Goal: Entertainment & Leisure: Consume media (video, audio)

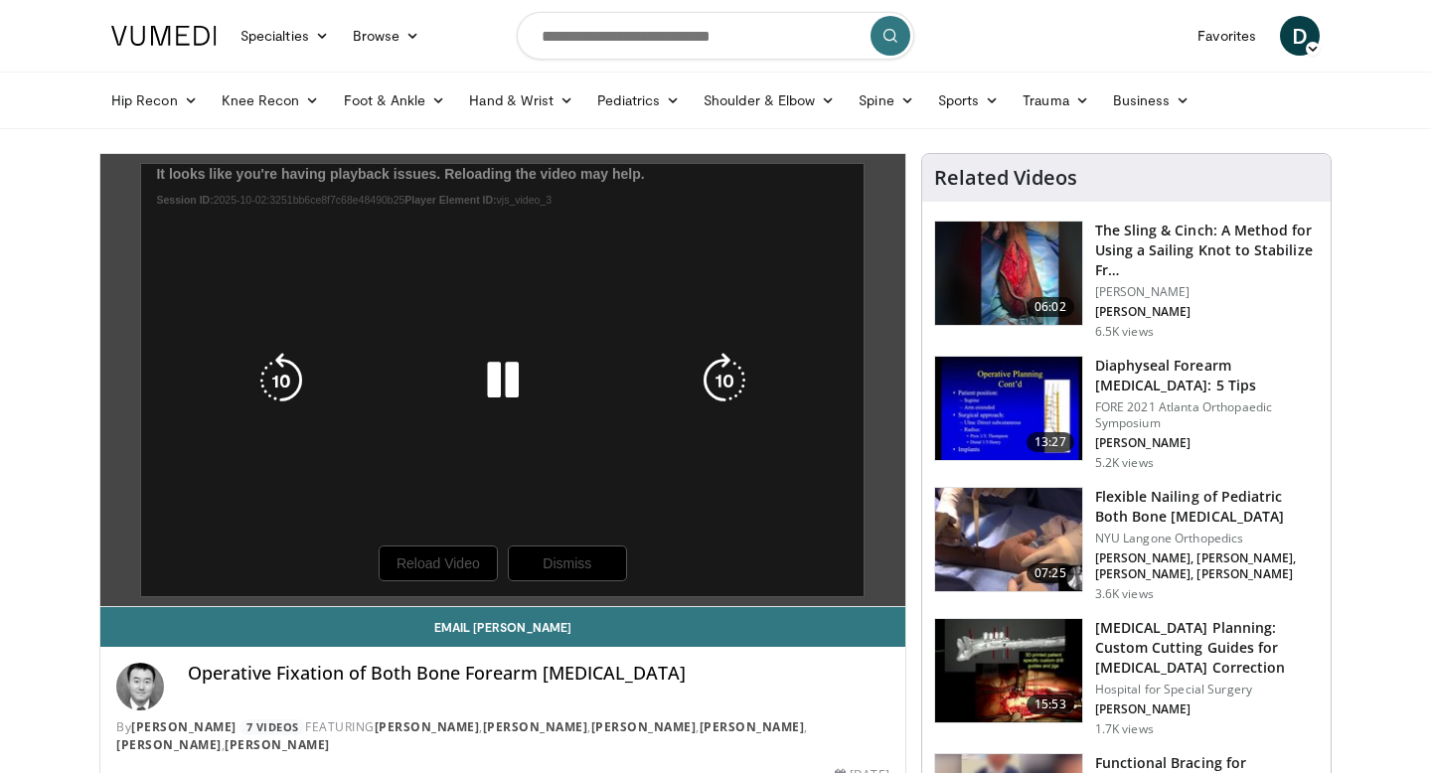
click at [451, 563] on div "10 seconds Tap to unmute" at bounding box center [502, 380] width 805 height 452
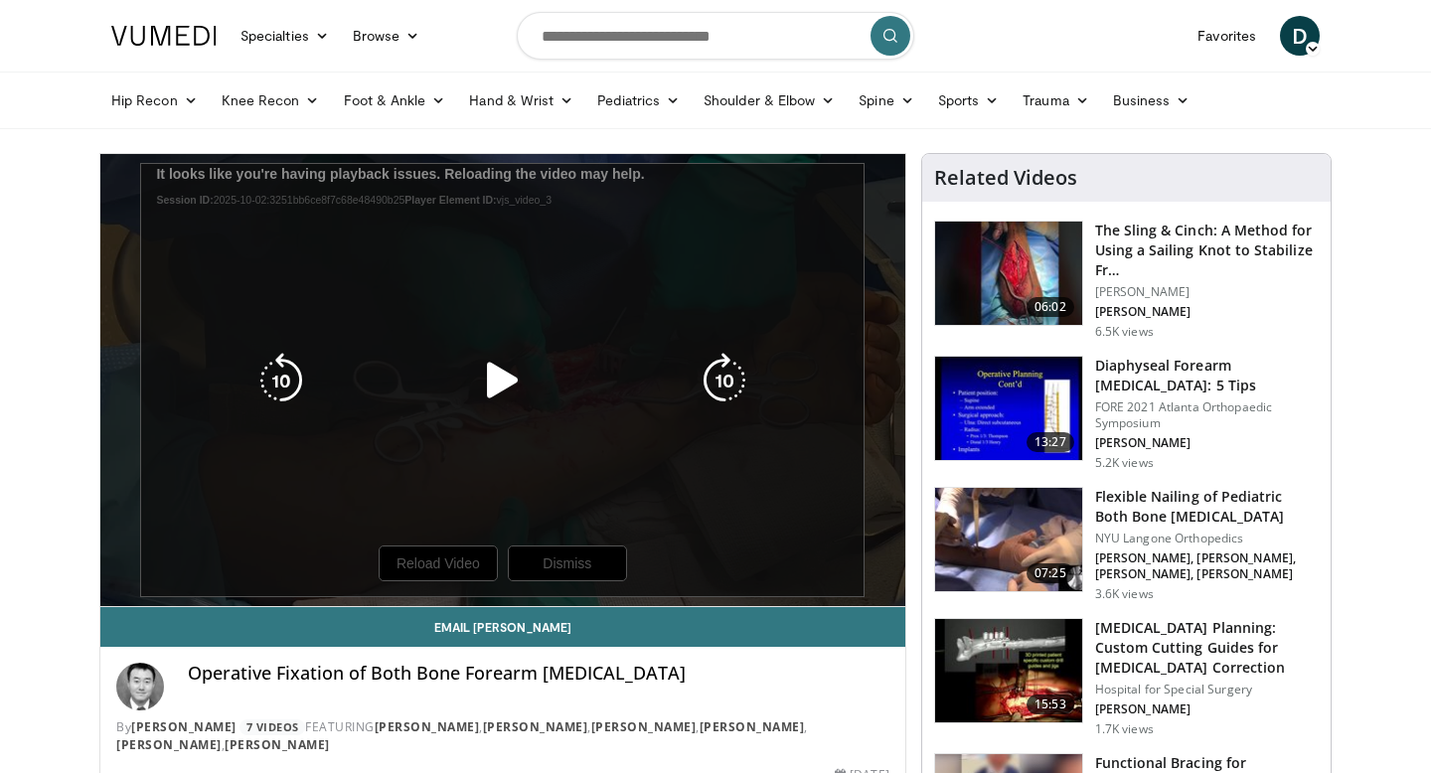
click at [500, 377] on icon "Video Player" at bounding box center [503, 381] width 56 height 56
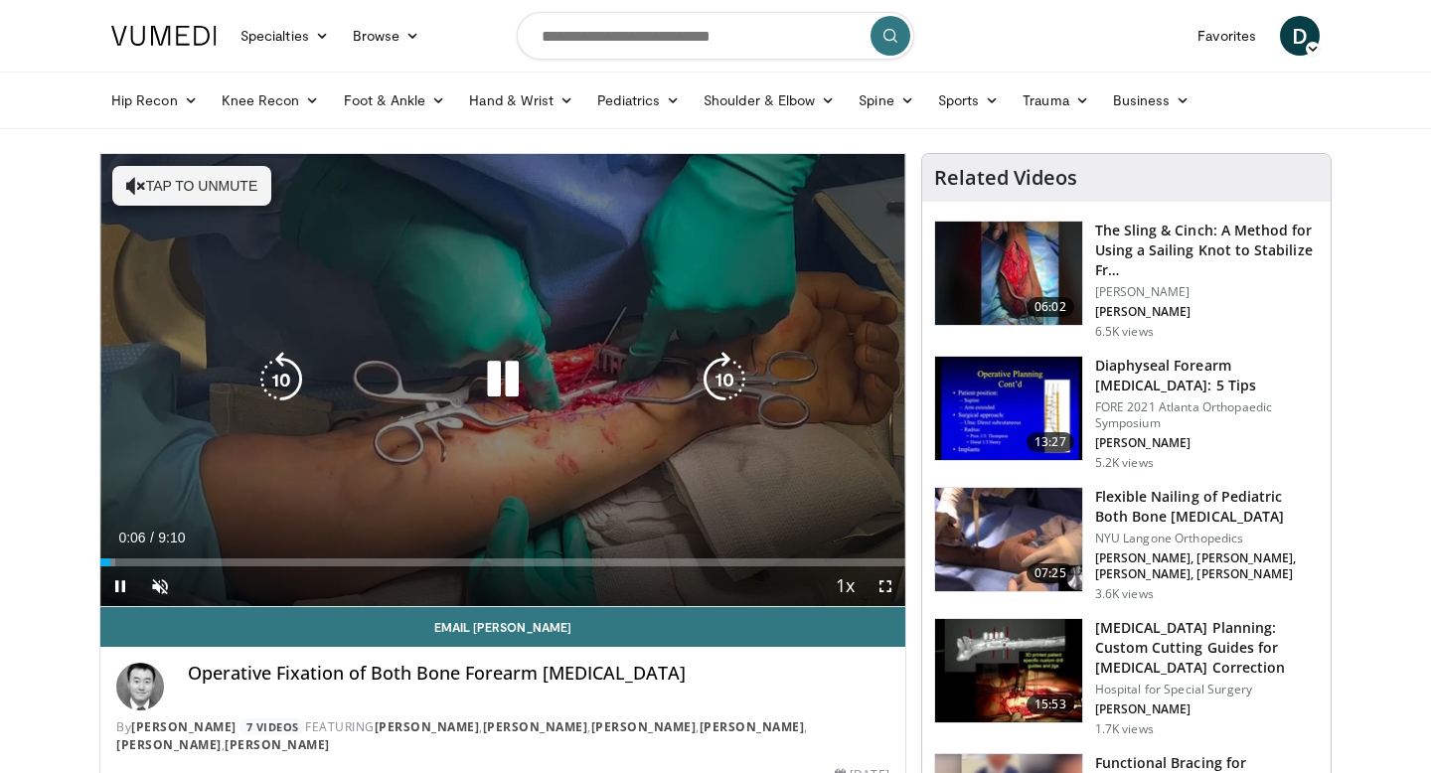
click at [170, 179] on button "Tap to unmute" at bounding box center [191, 186] width 159 height 40
click at [510, 378] on icon "Video Player" at bounding box center [503, 380] width 56 height 56
click at [512, 375] on icon "Video Player" at bounding box center [503, 380] width 56 height 56
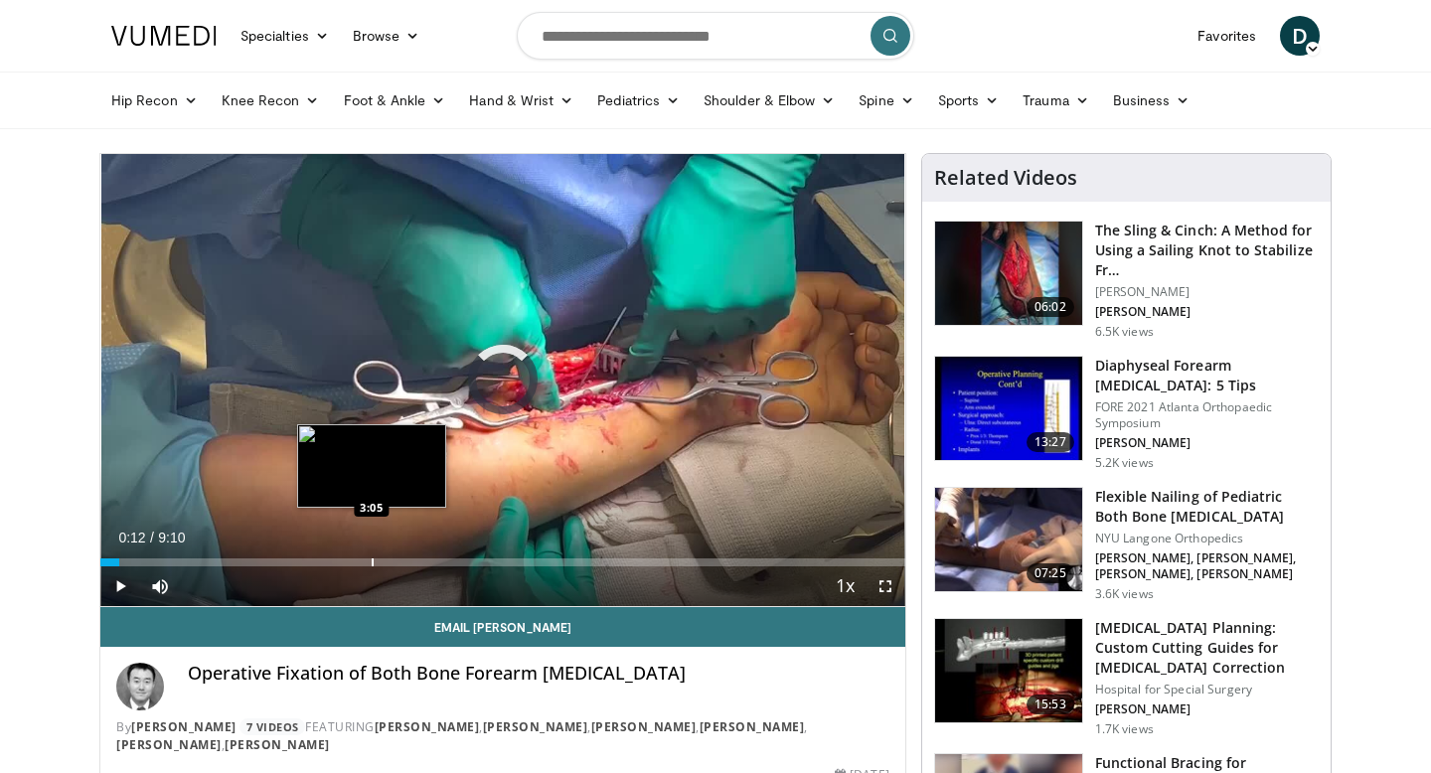
click at [372, 564] on div "Progress Bar" at bounding box center [373, 562] width 2 height 8
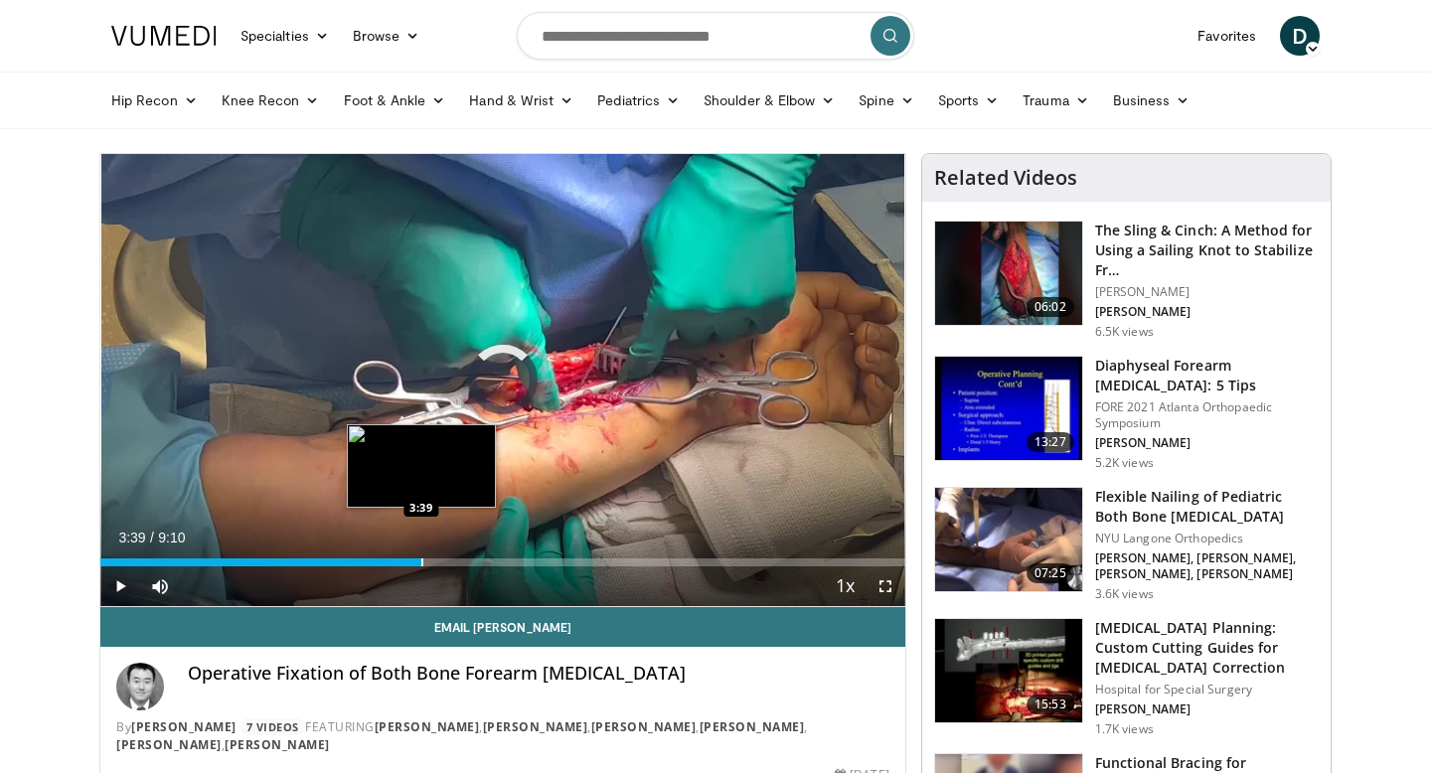
click at [421, 558] on div "Progress Bar" at bounding box center [422, 562] width 2 height 8
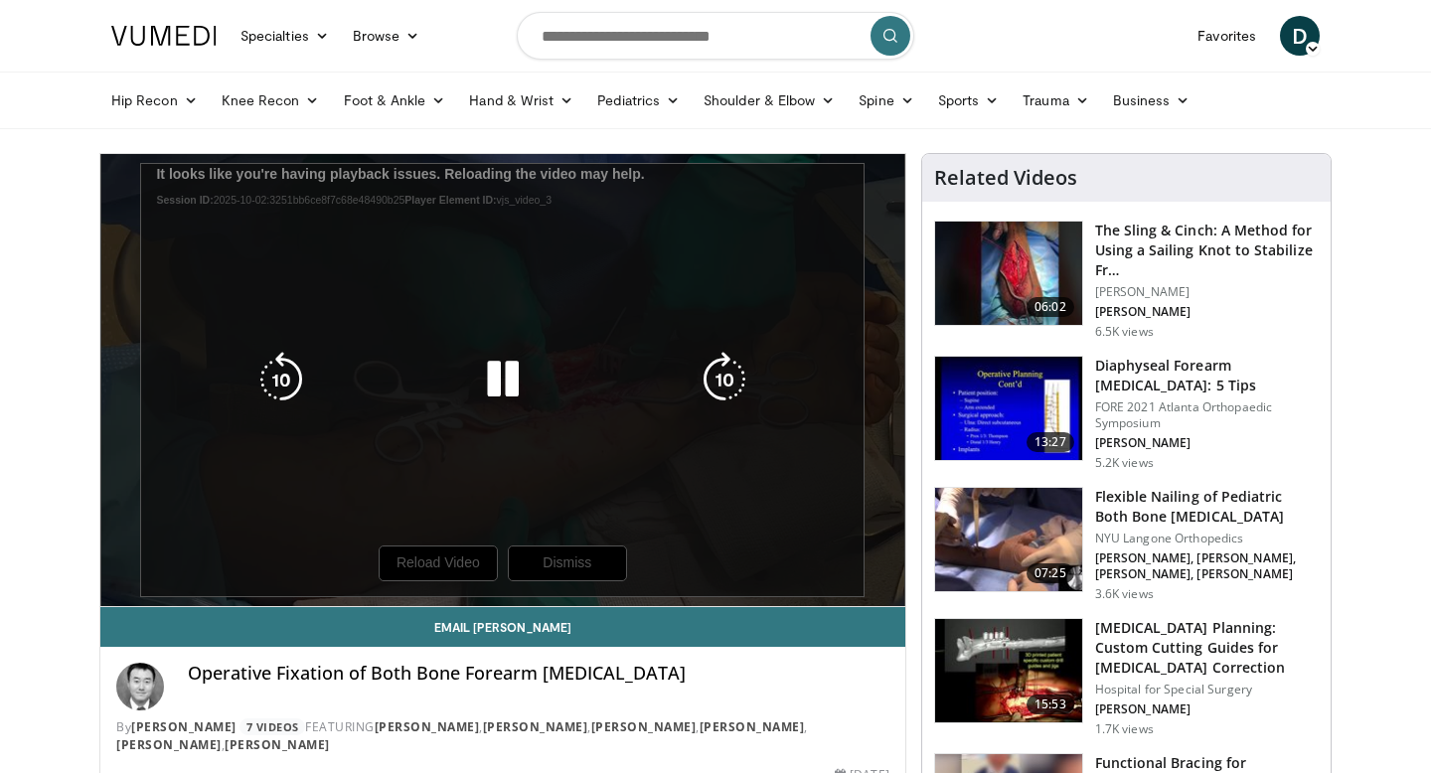
click at [511, 369] on icon "Video Player" at bounding box center [503, 380] width 56 height 56
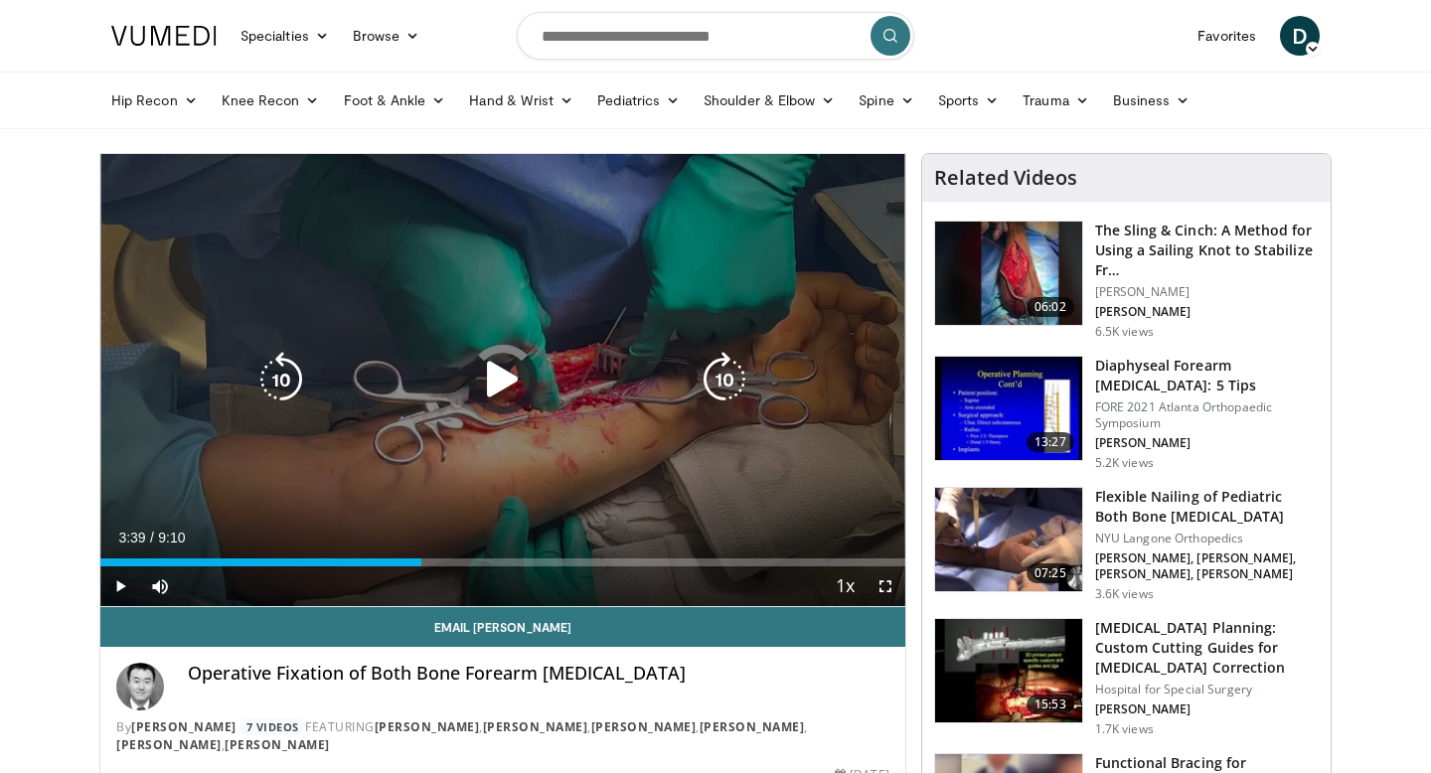
click at [504, 389] on icon "Video Player" at bounding box center [503, 380] width 56 height 56
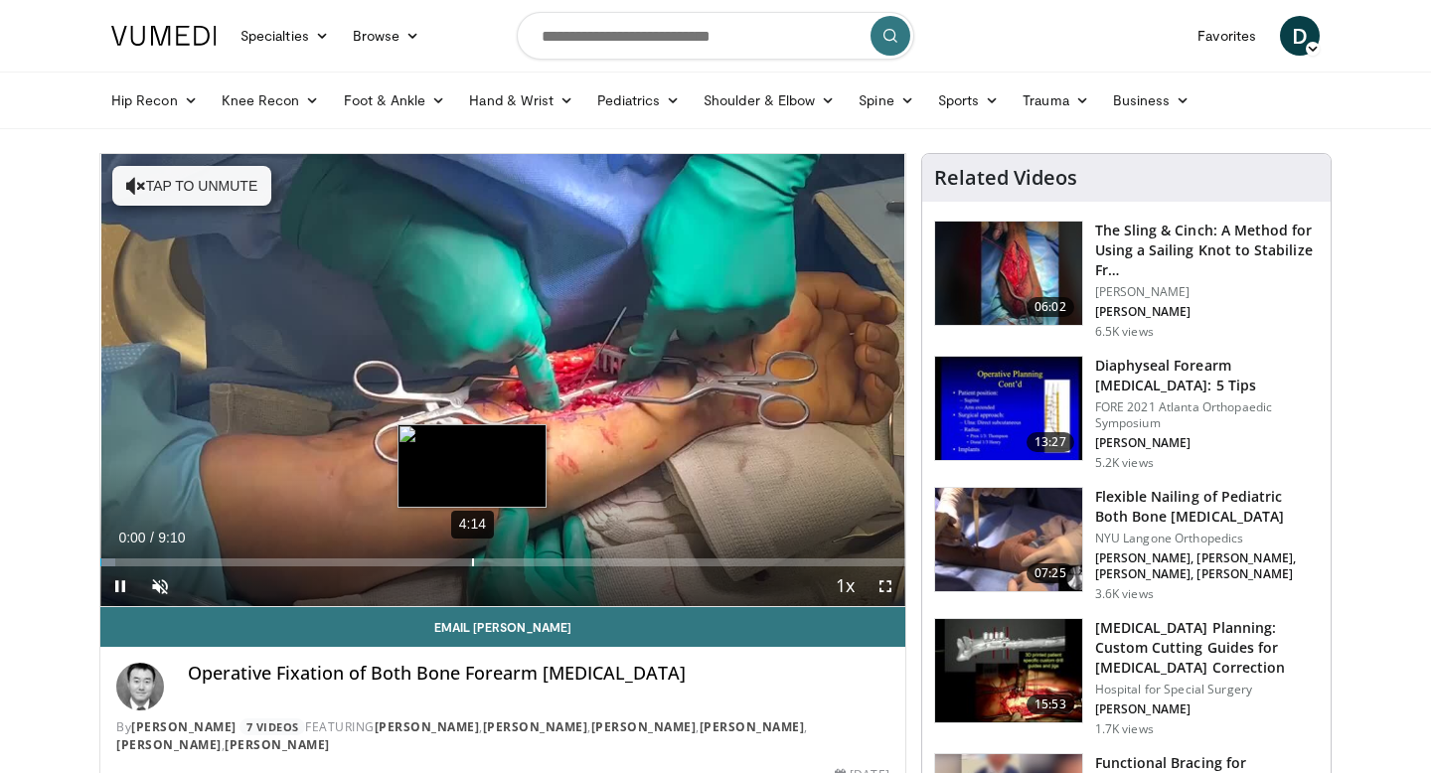
click at [474, 560] on div "4:14" at bounding box center [473, 562] width 2 height 8
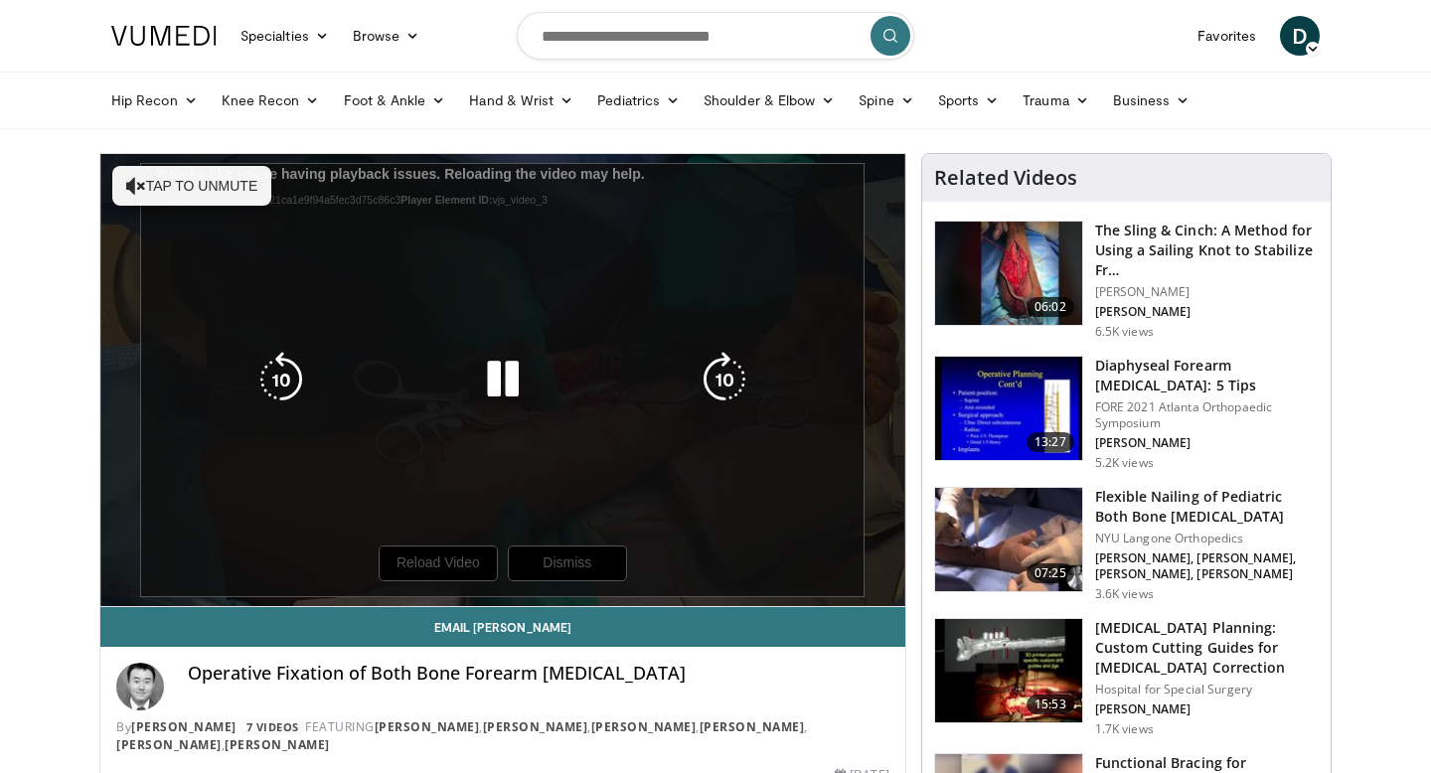
click at [491, 373] on icon "Video Player" at bounding box center [503, 380] width 56 height 56
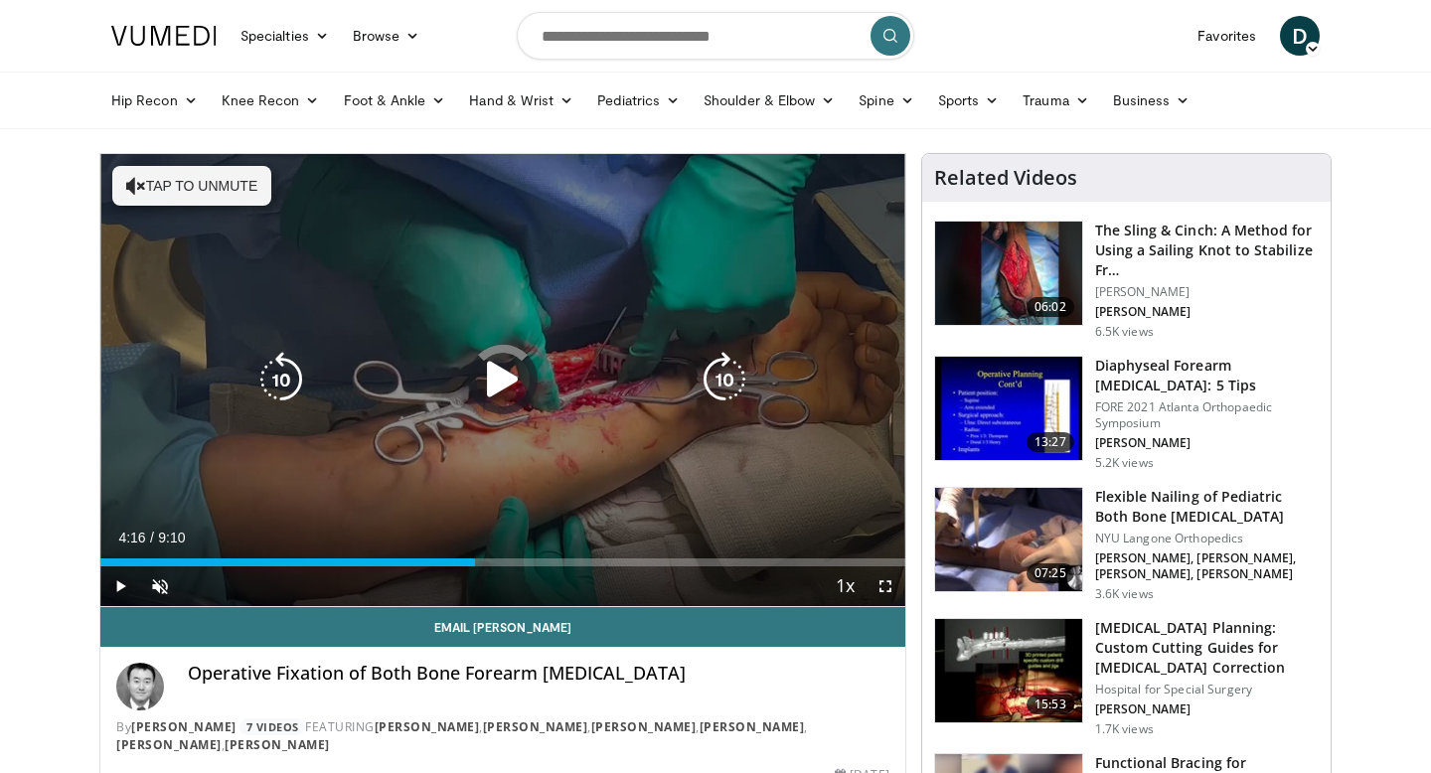
click at [509, 378] on icon "Video Player" at bounding box center [503, 380] width 56 height 56
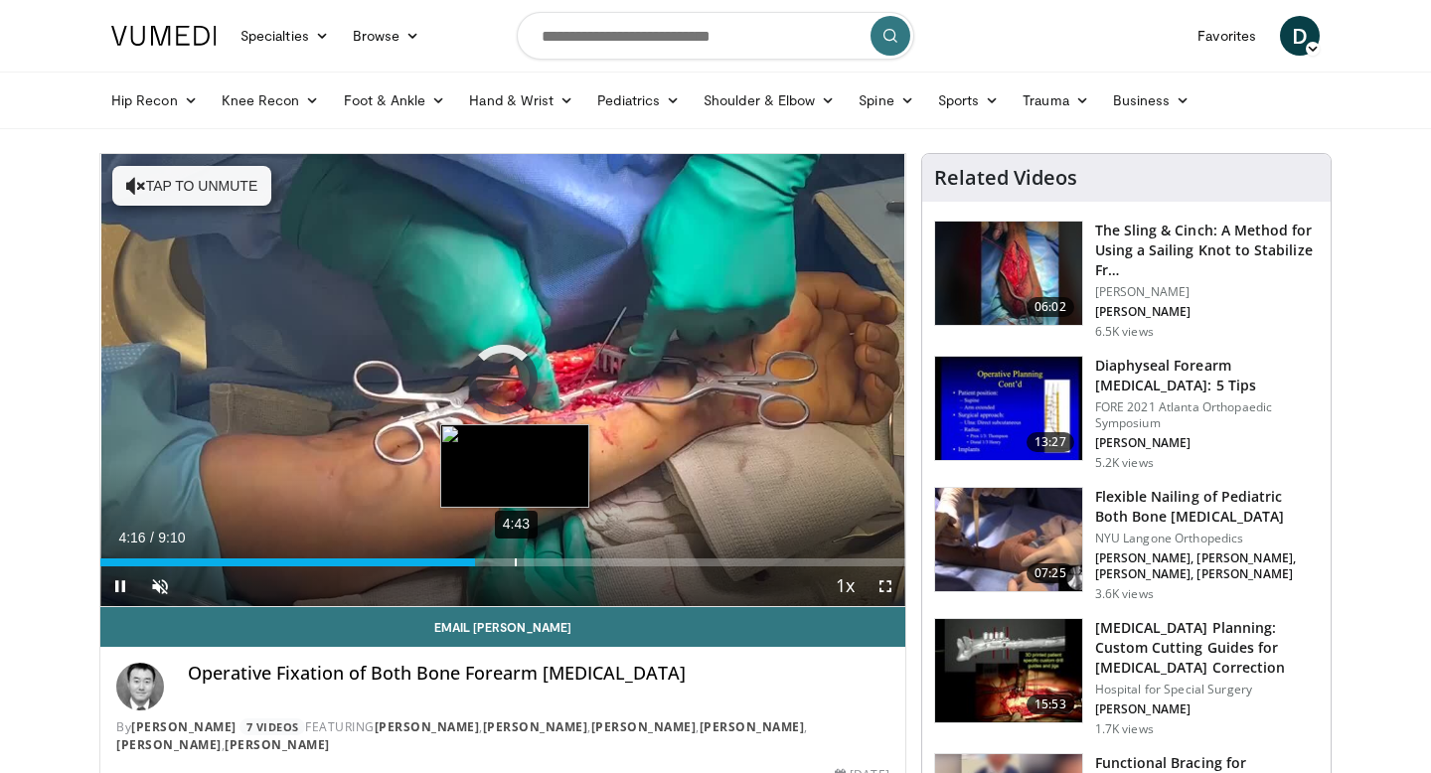
click at [515, 559] on div "4:43" at bounding box center [516, 562] width 2 height 8
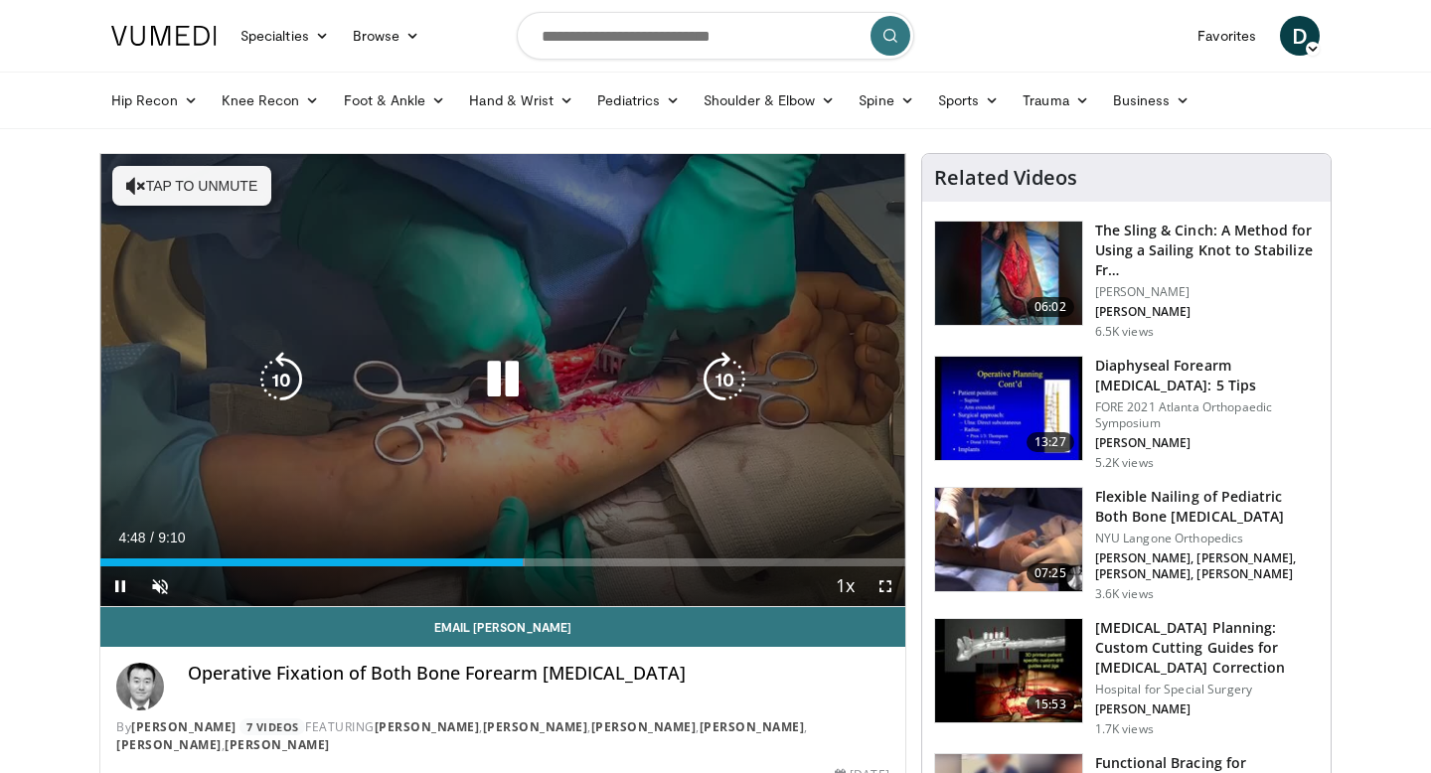
click at [246, 182] on button "Tap to unmute" at bounding box center [191, 186] width 159 height 40
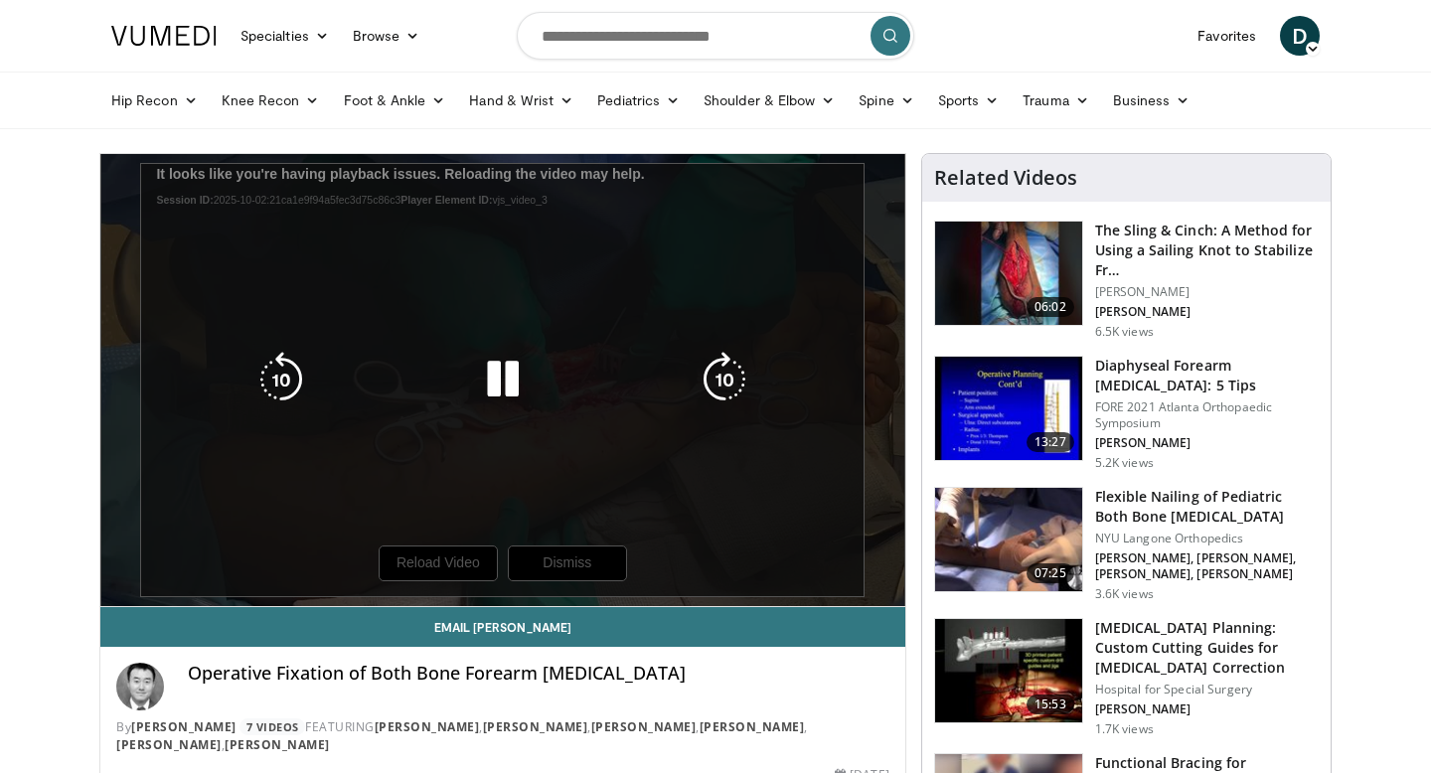
click at [436, 549] on div "10 seconds Tap to unmute" at bounding box center [502, 380] width 805 height 452
